Goal: Information Seeking & Learning: Learn about a topic

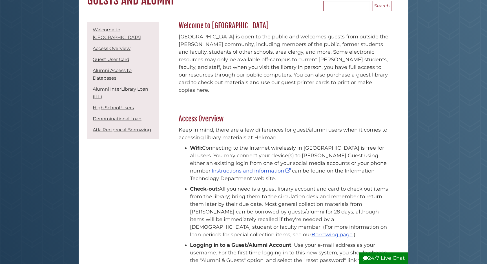
scroll to position [52, 0]
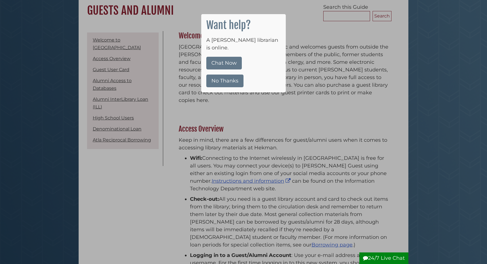
click at [227, 76] on button "No Thanks" at bounding box center [224, 80] width 37 height 13
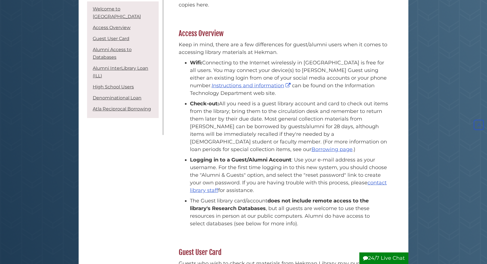
scroll to position [151, 0]
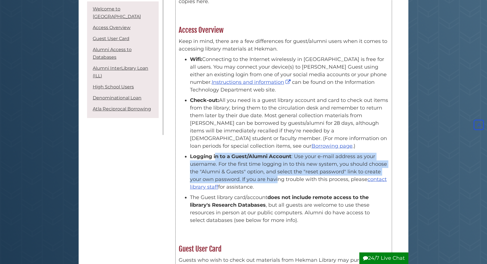
drag, startPoint x: 216, startPoint y: 147, endPoint x: 278, endPoint y: 170, distance: 66.3
click at [278, 170] on li "Logging in to a Guest/Alumni Account : Use your e-mail address as your username…" at bounding box center [289, 172] width 199 height 38
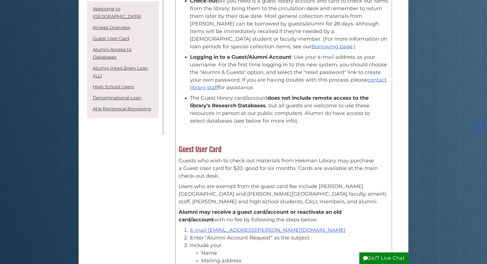
scroll to position [258, 0]
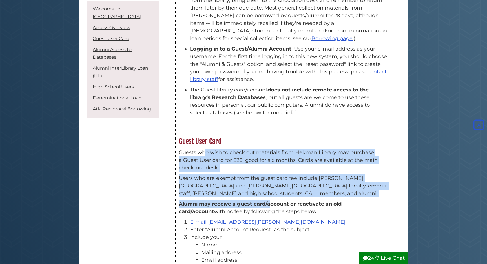
drag, startPoint x: 205, startPoint y: 149, endPoint x: 270, endPoint y: 200, distance: 82.2
click at [270, 200] on div "Guests who wish to check out materials from Hekman Library may purchase a Guest…" at bounding box center [284, 237] width 210 height 177
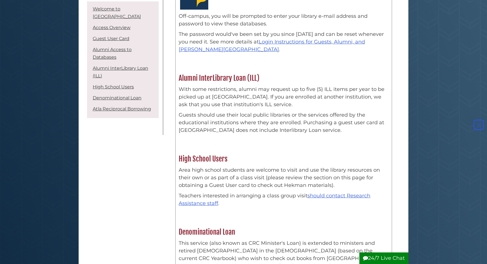
scroll to position [712, 0]
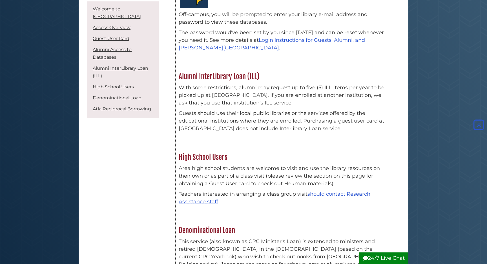
click at [215, 84] on p "With some restrictions, alumni may request up to five (5) ILL items per year to…" at bounding box center [284, 95] width 210 height 23
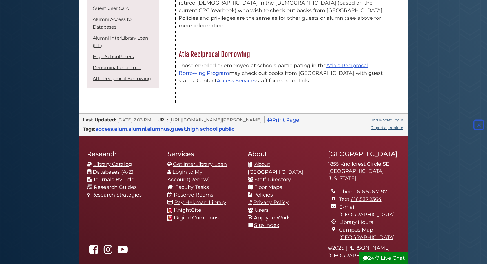
scroll to position [964, 0]
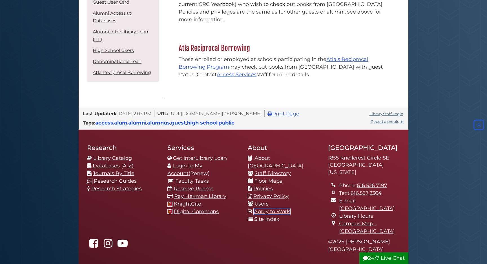
click at [269, 208] on link "Apply to Work" at bounding box center [272, 211] width 36 height 6
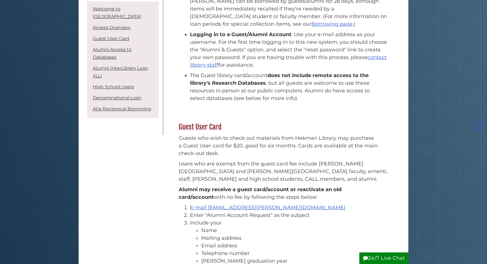
scroll to position [275, 0]
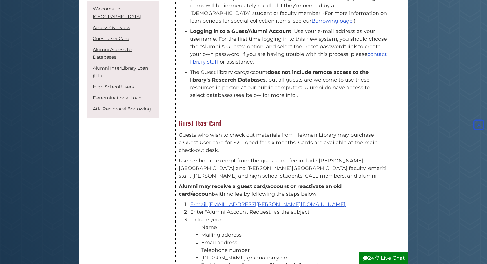
click at [238, 131] on p "Guests who wish to check out materials from Hekman Library may purchase a Guest…" at bounding box center [284, 142] width 210 height 23
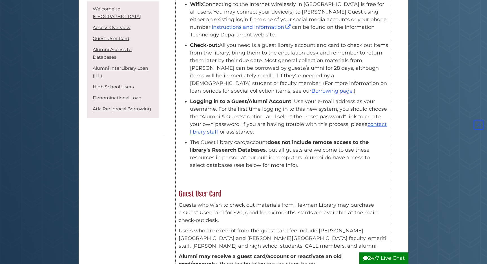
scroll to position [0, 0]
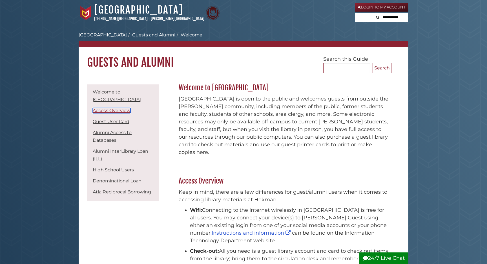
click at [105, 108] on link "Access Overview" at bounding box center [112, 110] width 38 height 5
